Goal: Information Seeking & Learning: Learn about a topic

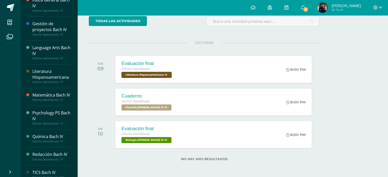
scroll to position [138, 0]
click at [41, 69] on div "Literatura Hispanoamericana" at bounding box center [51, 74] width 39 height 12
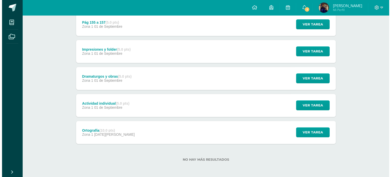
scroll to position [207, 0]
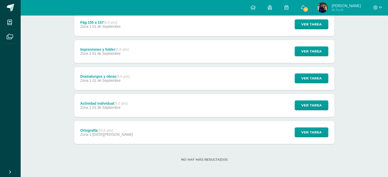
click at [106, 49] on div "Impresiones y folder (5.0 pts)" at bounding box center [104, 49] width 49 height 4
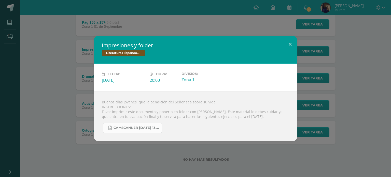
click at [124, 127] on span "CamScanner [DATE] 13.05.pdf" at bounding box center [137, 128] width 46 height 4
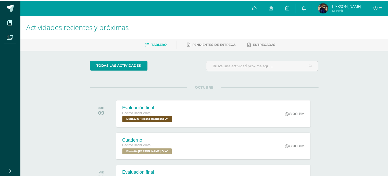
scroll to position [45, 0]
